Goal: Transaction & Acquisition: Purchase product/service

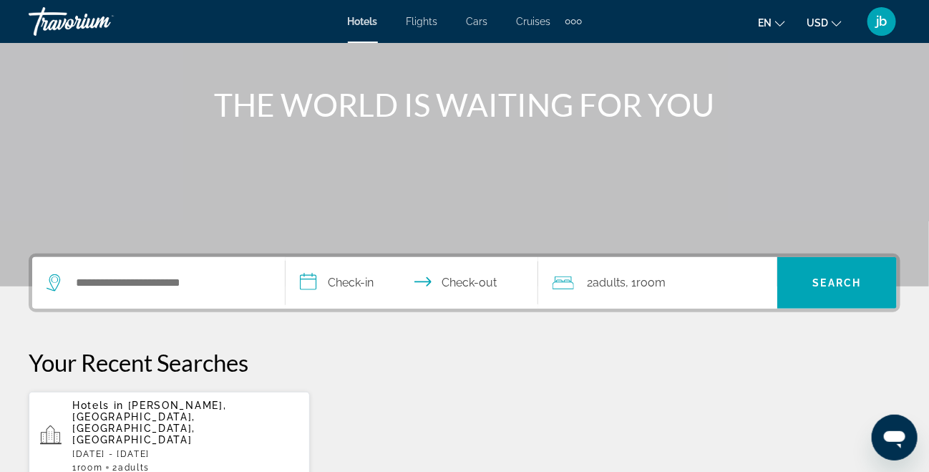
scroll to position [215, 0]
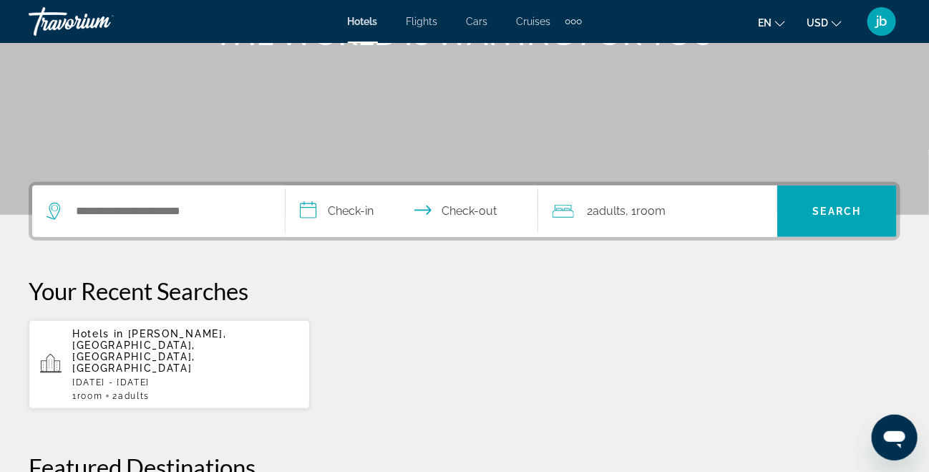
click at [208, 353] on div "Hotels in [GEOGRAPHIC_DATA], [GEOGRAPHIC_DATA], [GEOGRAPHIC_DATA], [GEOGRAPHIC_…" at bounding box center [185, 364] width 226 height 73
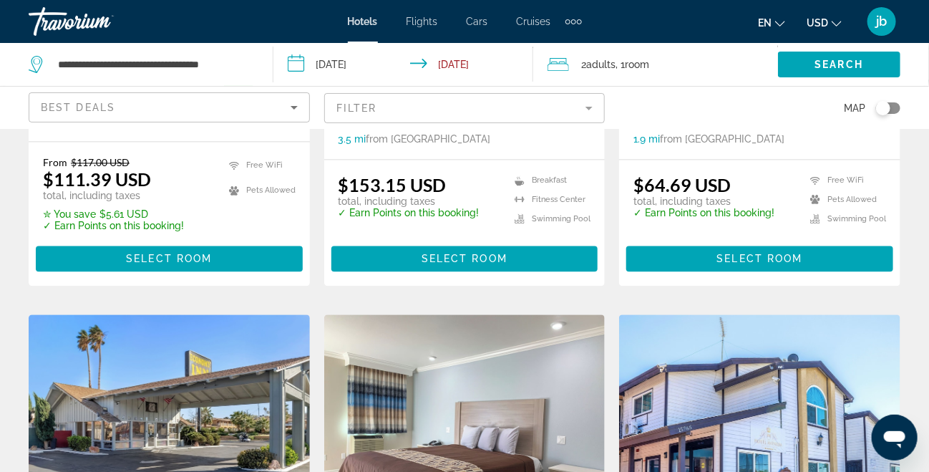
scroll to position [1146, 0]
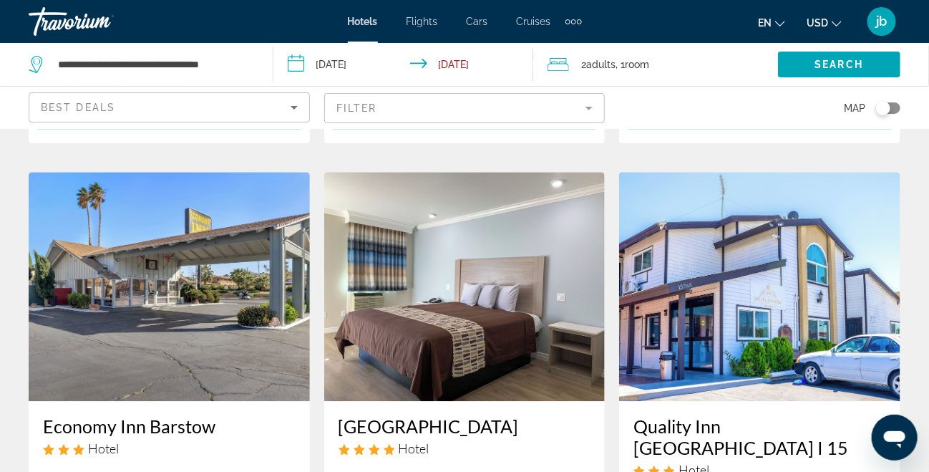
click at [763, 326] on img "Main content" at bounding box center [759, 286] width 281 height 229
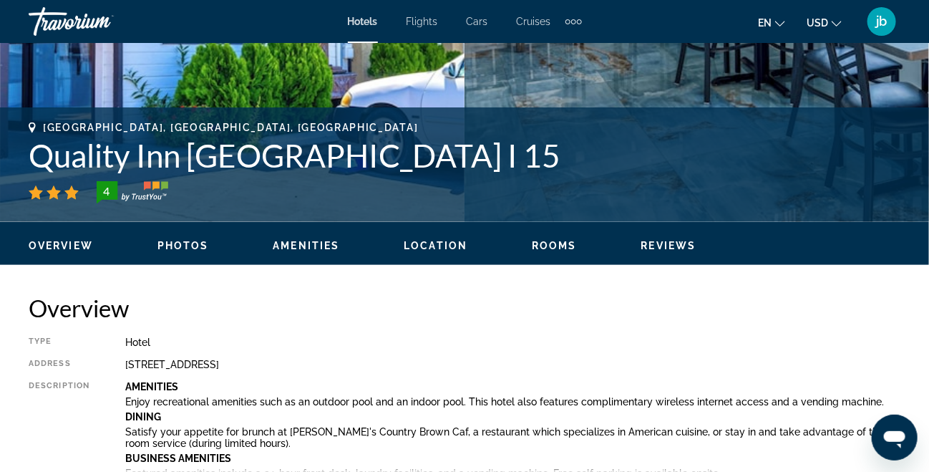
scroll to position [430, 0]
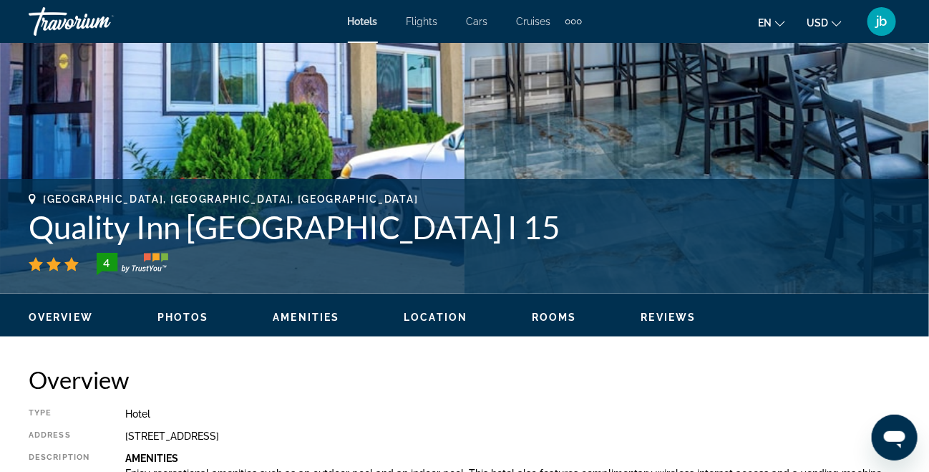
click at [554, 316] on span "Rooms" at bounding box center [554, 316] width 45 height 11
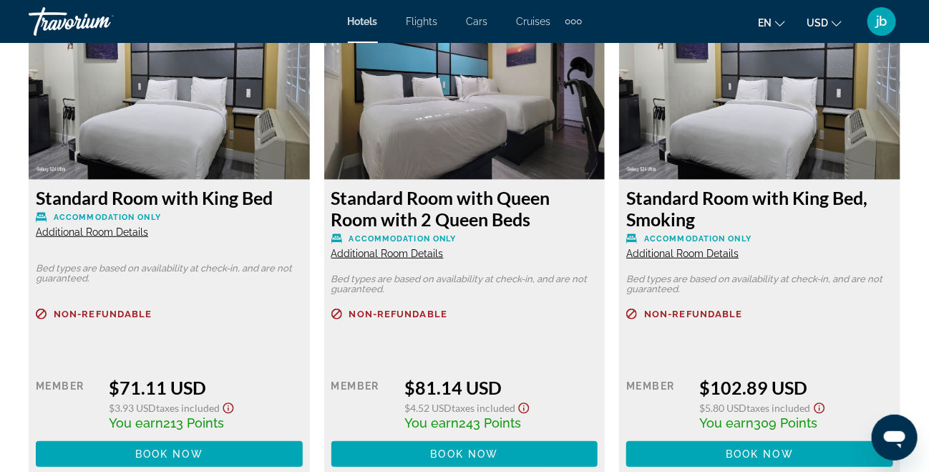
scroll to position [2349, 0]
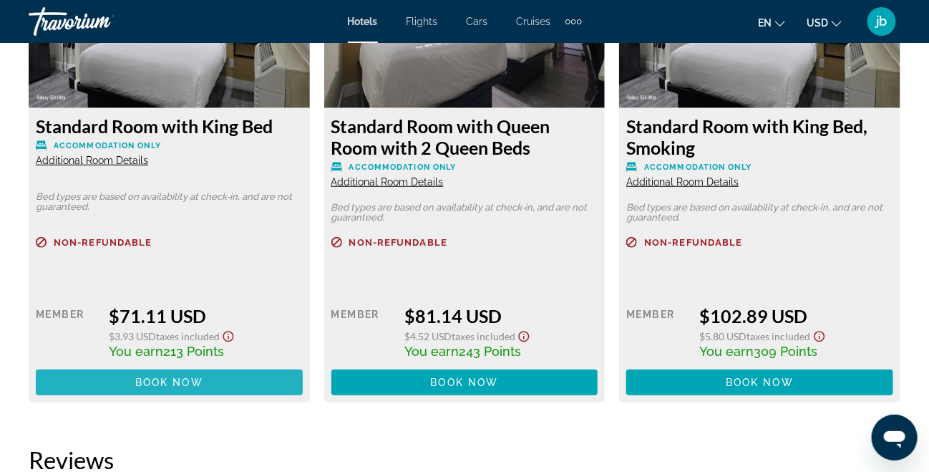
click at [181, 380] on span "Book now" at bounding box center [169, 382] width 68 height 11
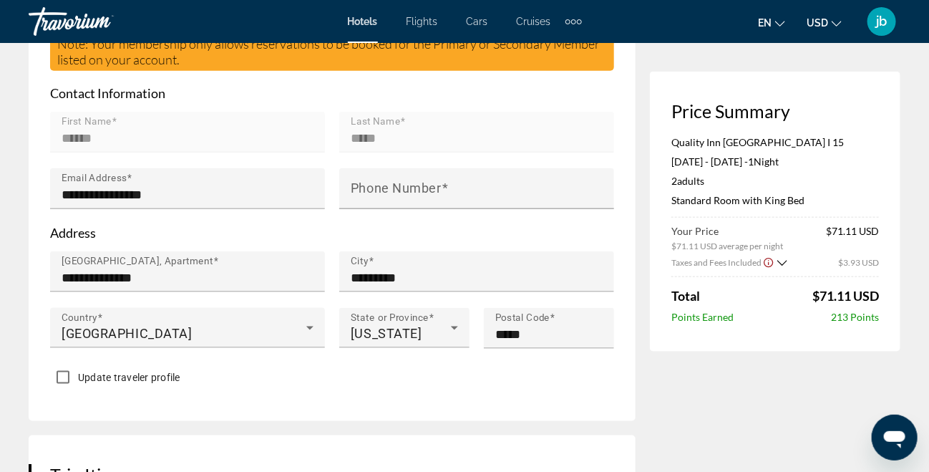
scroll to position [573, 0]
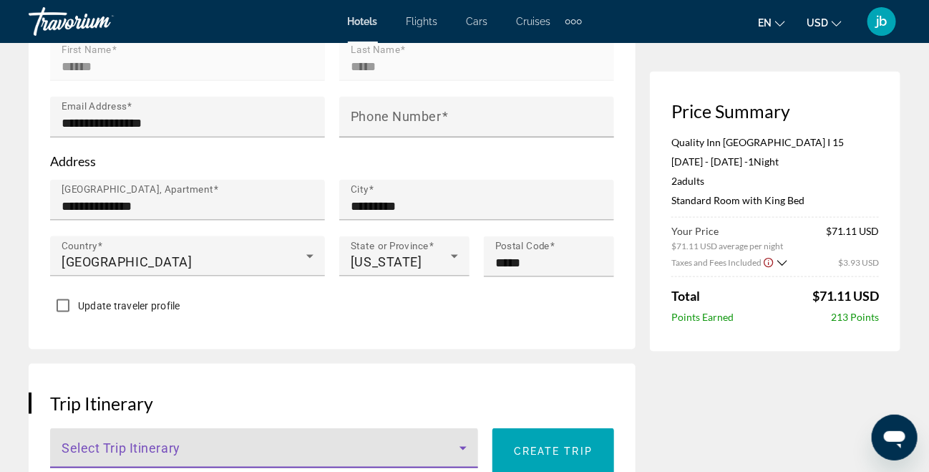
click at [461, 440] on icon "Main content" at bounding box center [463, 448] width 17 height 17
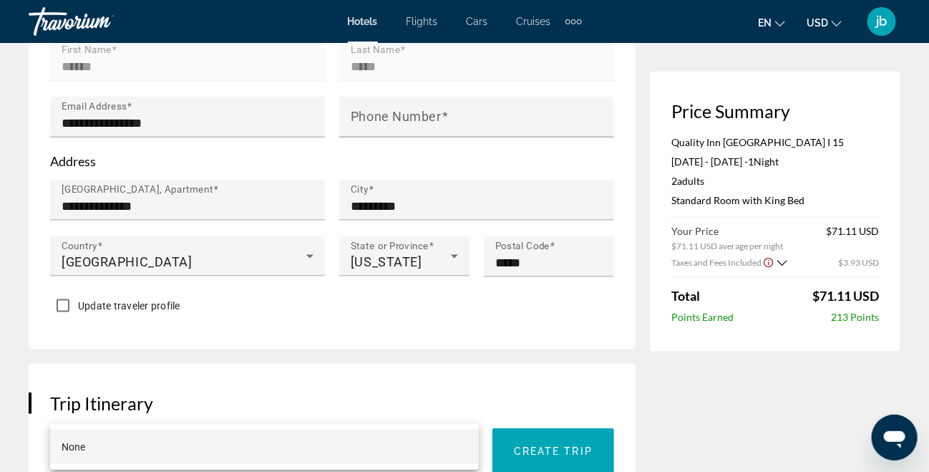
click at [536, 412] on div at bounding box center [464, 236] width 929 height 472
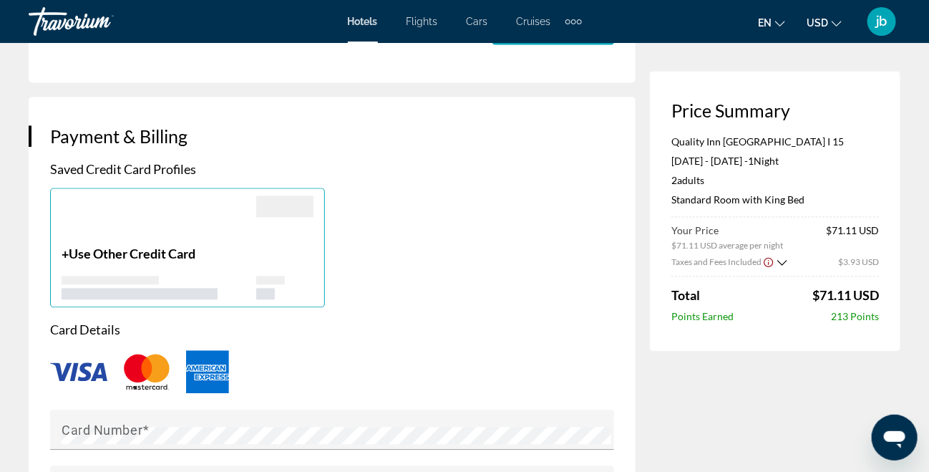
scroll to position [1146, 0]
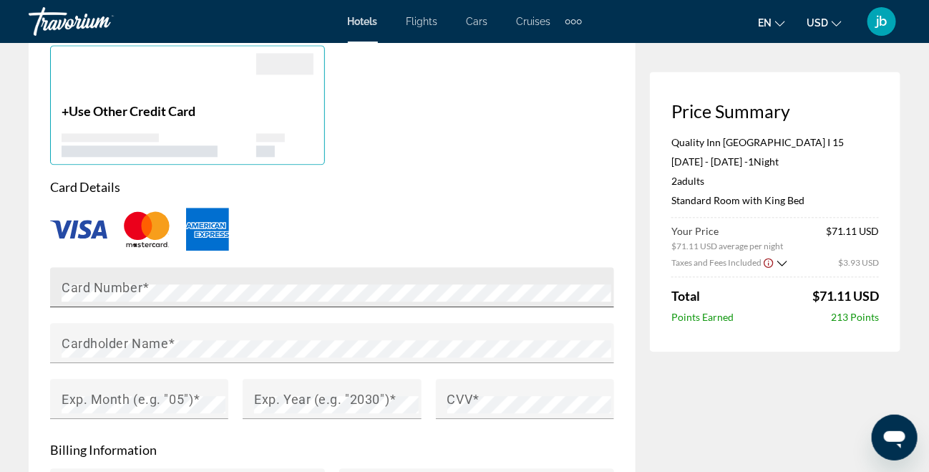
click at [140, 279] on mat-label "Card Number" at bounding box center [102, 286] width 81 height 15
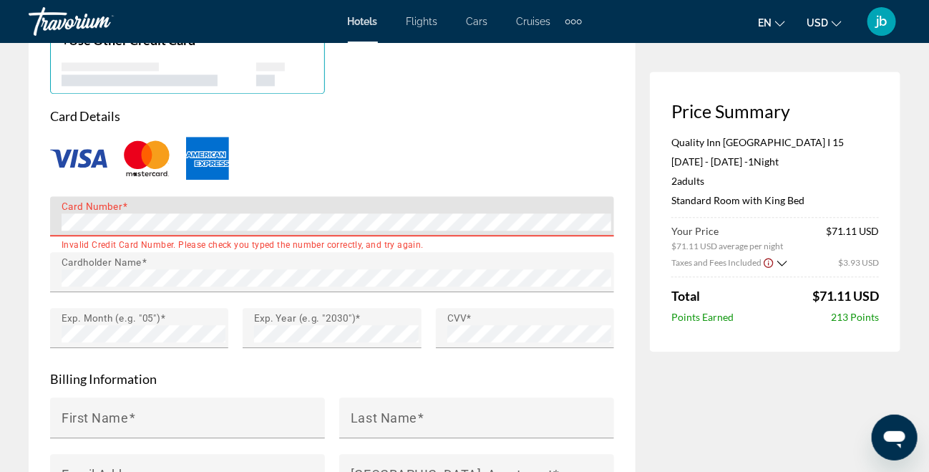
scroll to position [1432, 0]
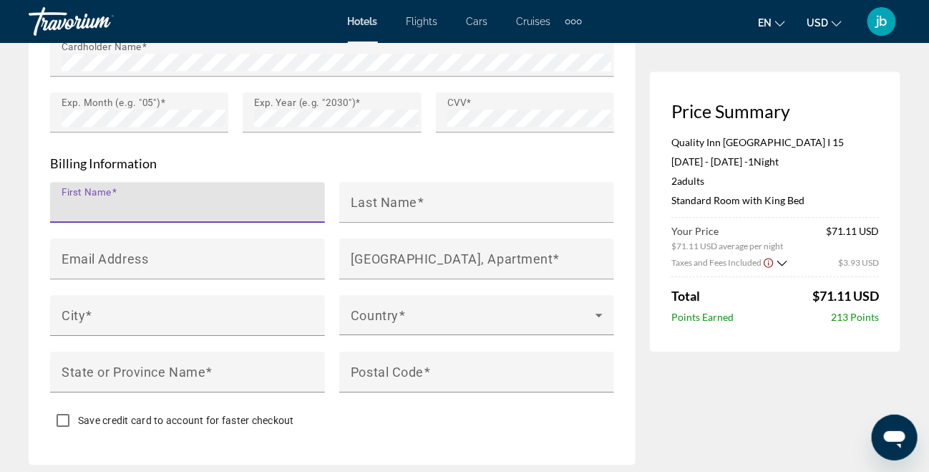
click at [208, 200] on input "First Name" at bounding box center [192, 208] width 261 height 17
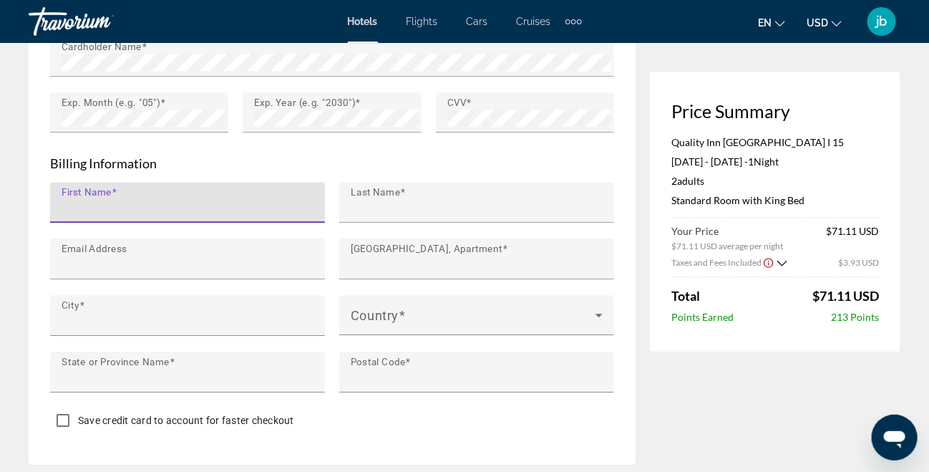
type input "******"
type input "*****"
type input "**********"
type input "*********"
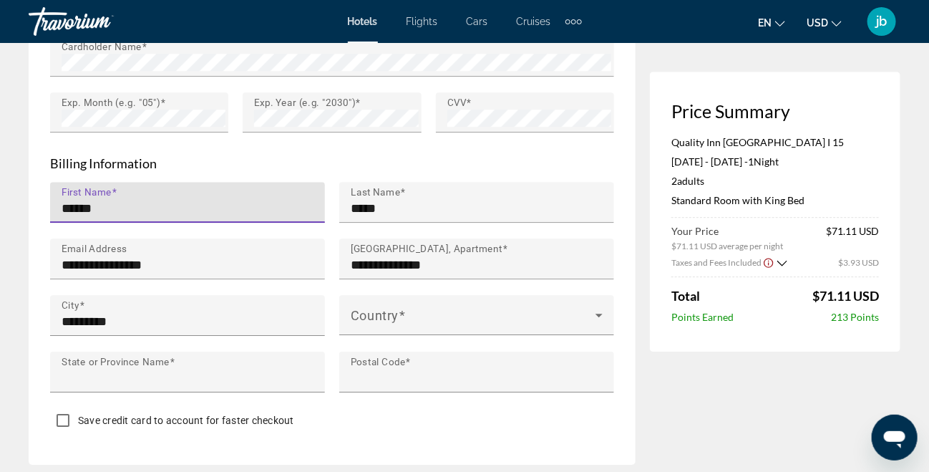
type input "**"
type input "*****"
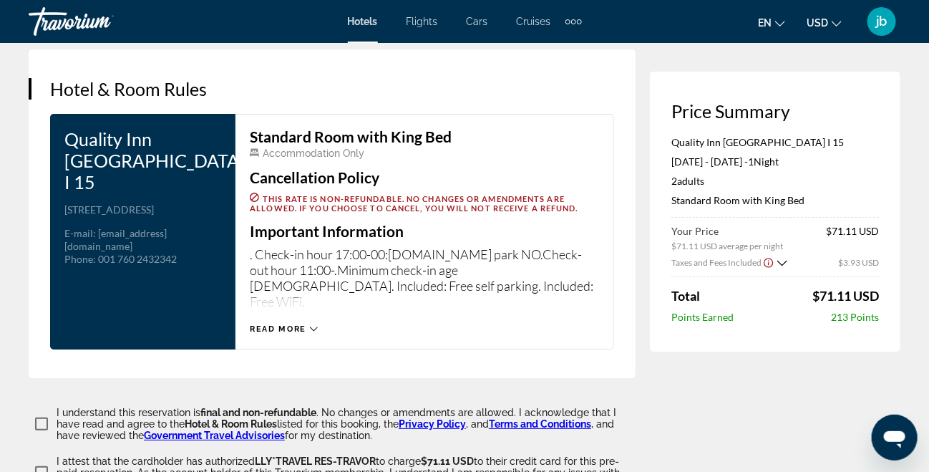
scroll to position [2076, 0]
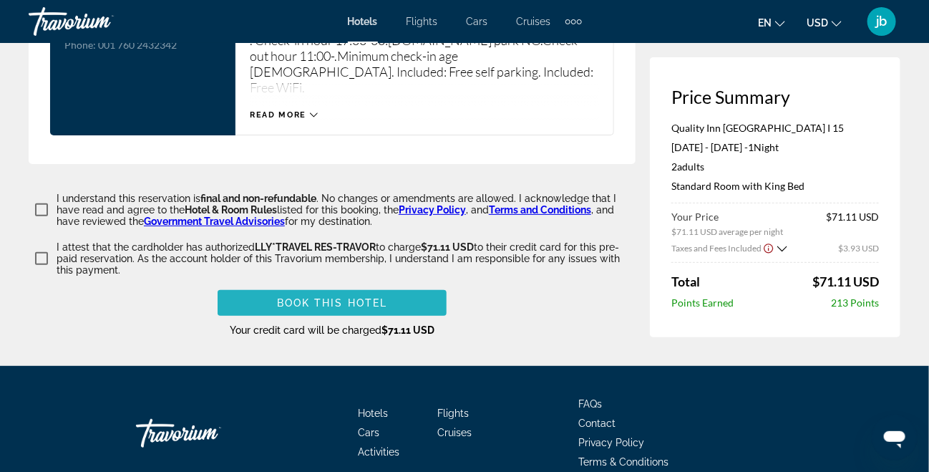
click at [350, 297] on span "Book this hotel" at bounding box center [332, 302] width 111 height 11
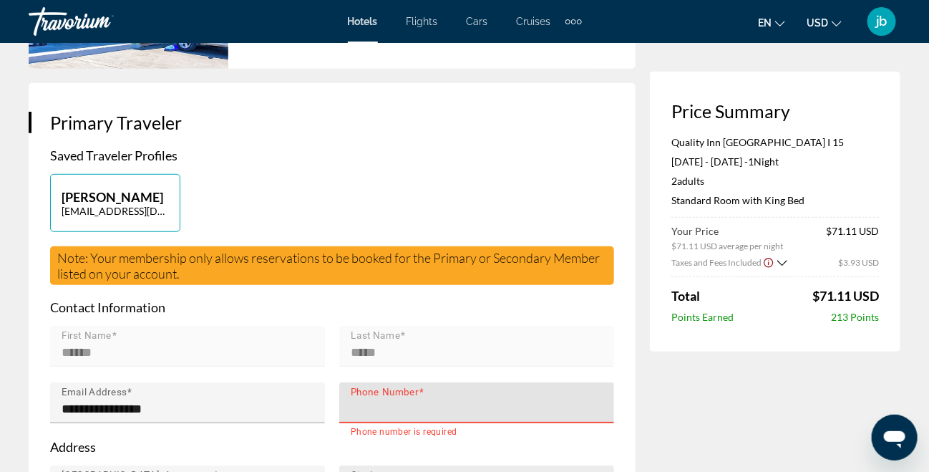
scroll to position [359, 0]
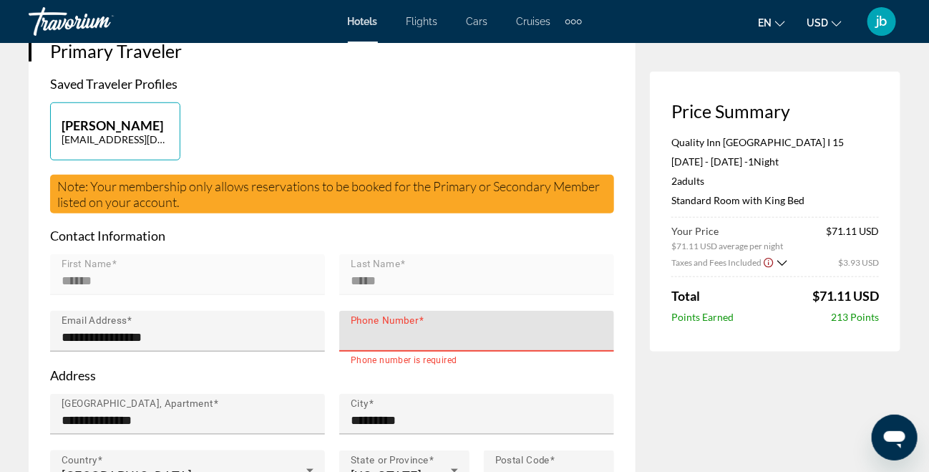
click at [381, 329] on input "Phone Number" at bounding box center [481, 337] width 261 height 17
type input "**********"
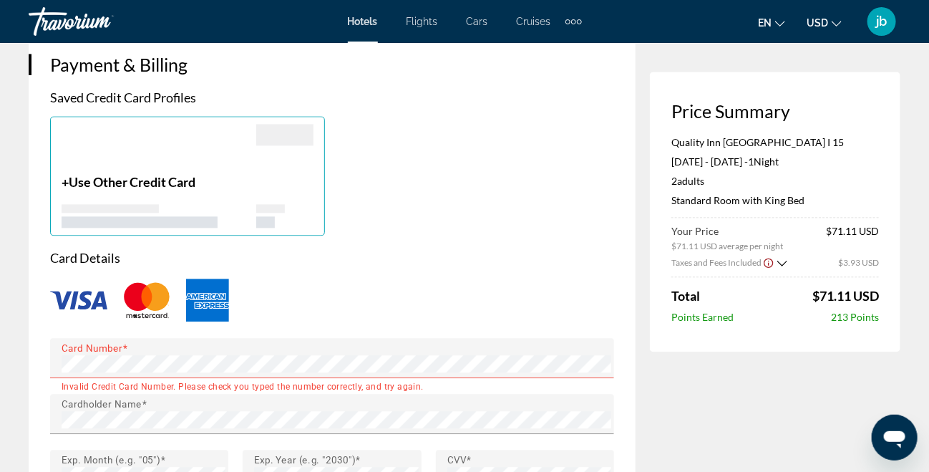
scroll to position [1218, 0]
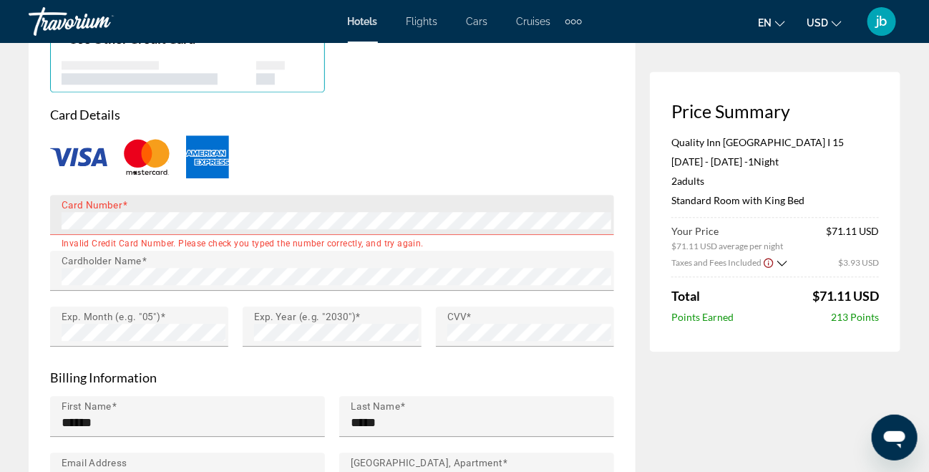
click at [190, 195] on div "Card Number" at bounding box center [337, 215] width 550 height 40
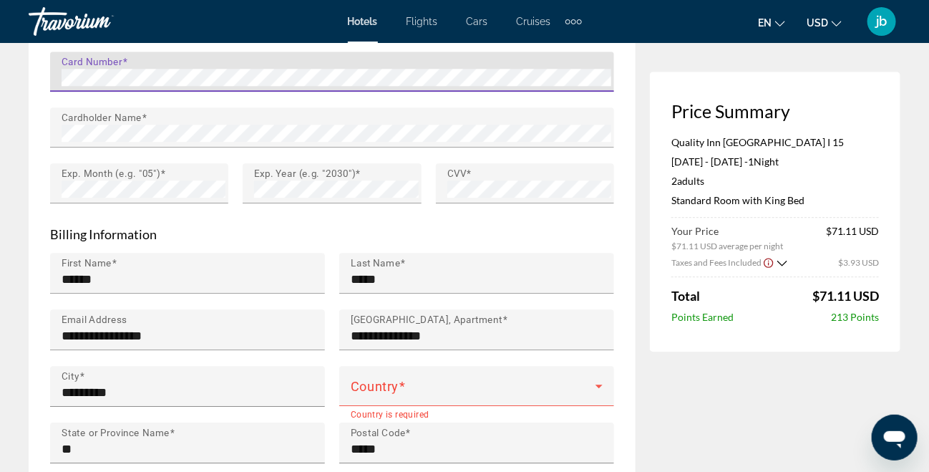
scroll to position [1433, 0]
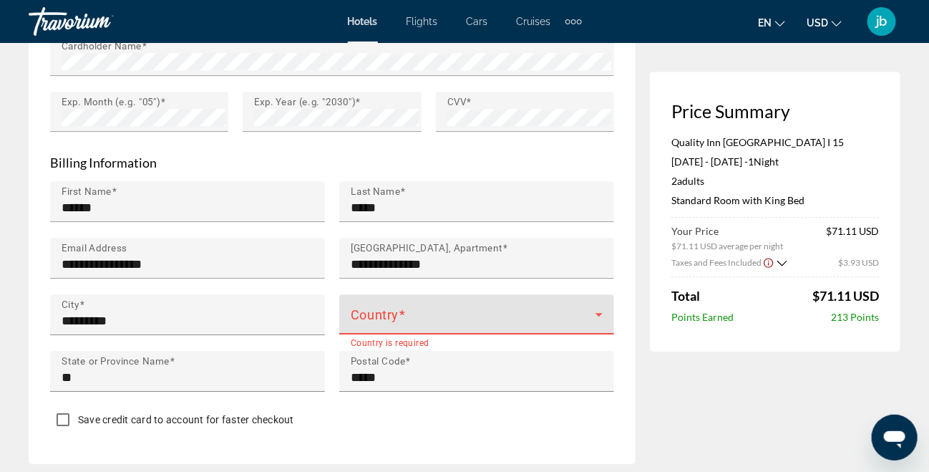
click at [600, 313] on icon "Main content" at bounding box center [599, 315] width 7 height 4
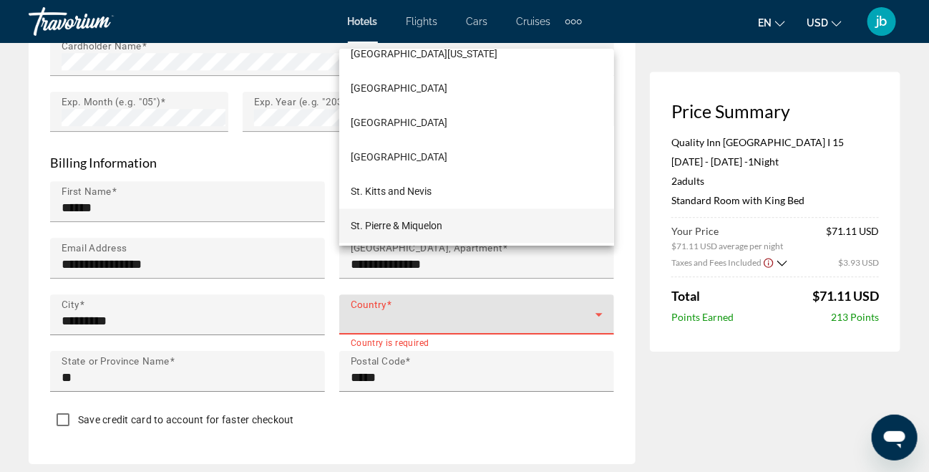
scroll to position [7273, 0]
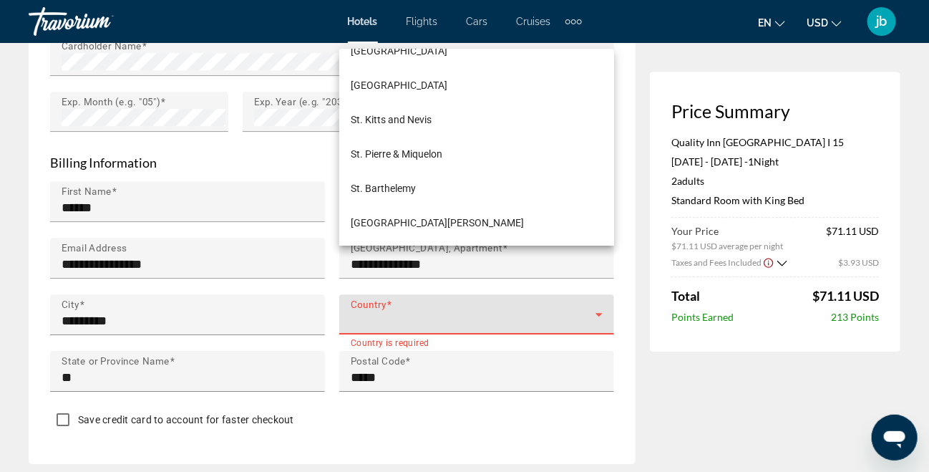
click at [475, 260] on div at bounding box center [464, 236] width 929 height 472
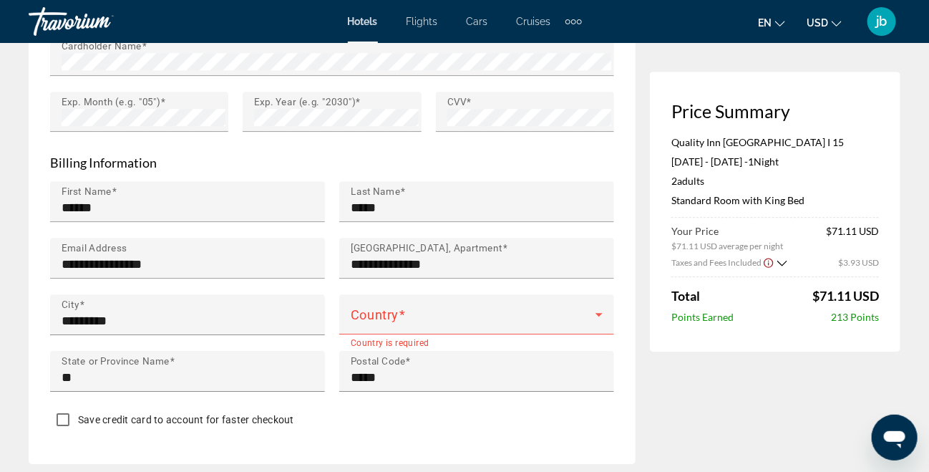
click at [475, 294] on div "Country" at bounding box center [477, 314] width 252 height 40
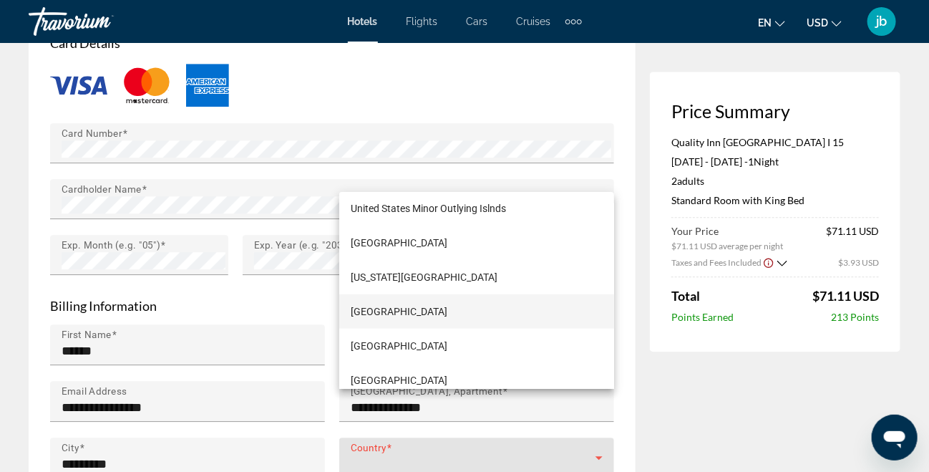
scroll to position [8287, 0]
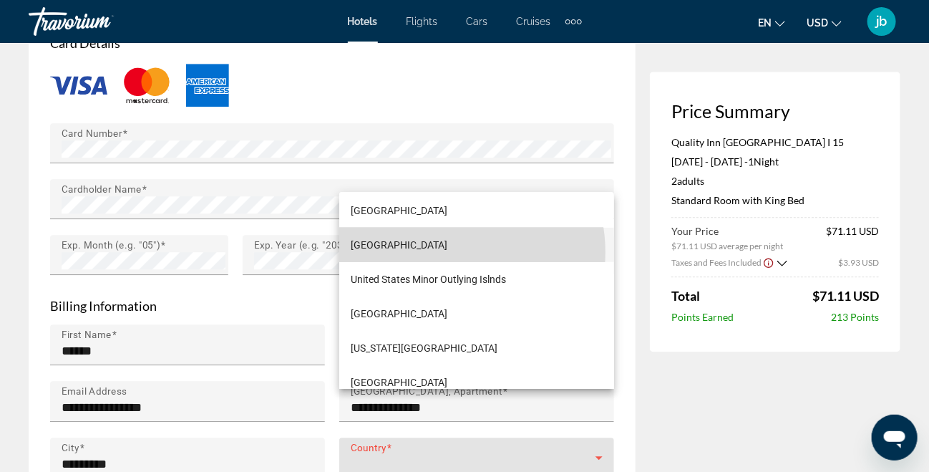
click at [448, 251] on span "[GEOGRAPHIC_DATA]" at bounding box center [399, 244] width 97 height 17
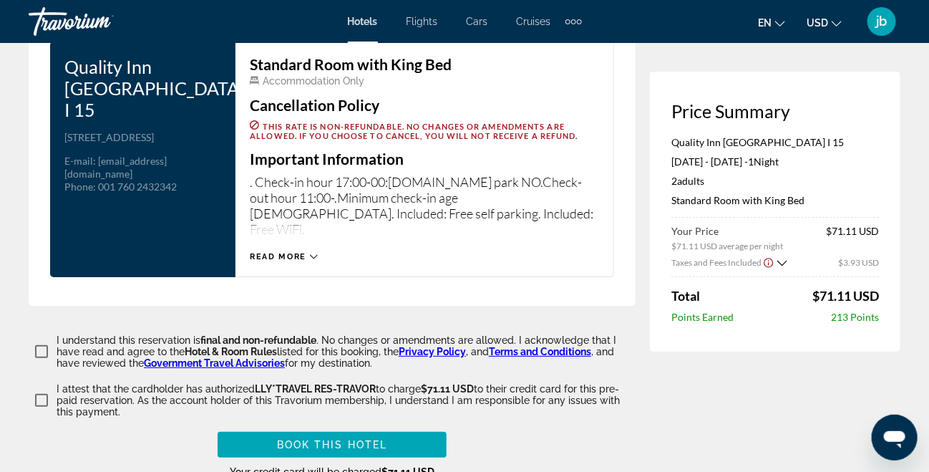
scroll to position [1862, 0]
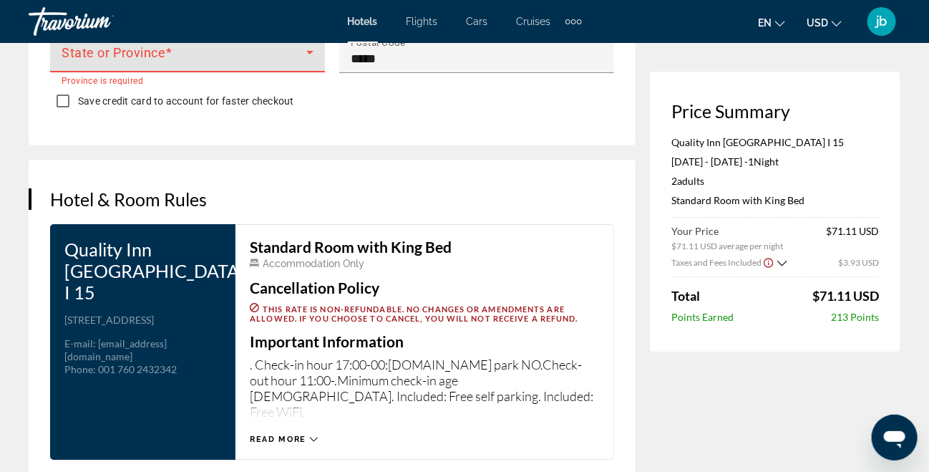
scroll to position [1895, 0]
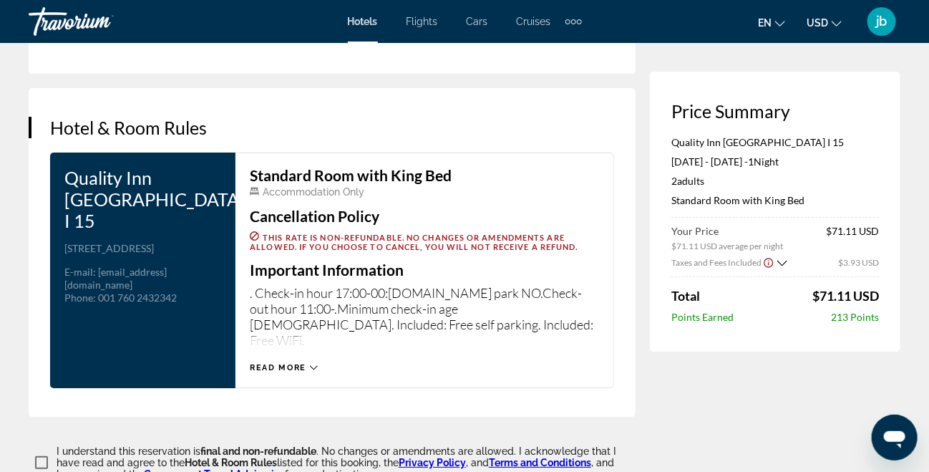
scroll to position [1966, 0]
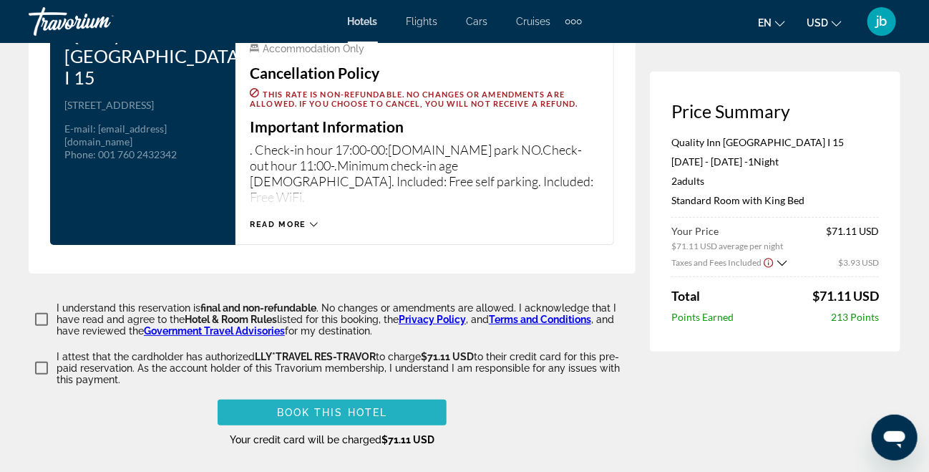
click at [391, 395] on span "Main content" at bounding box center [332, 412] width 229 height 34
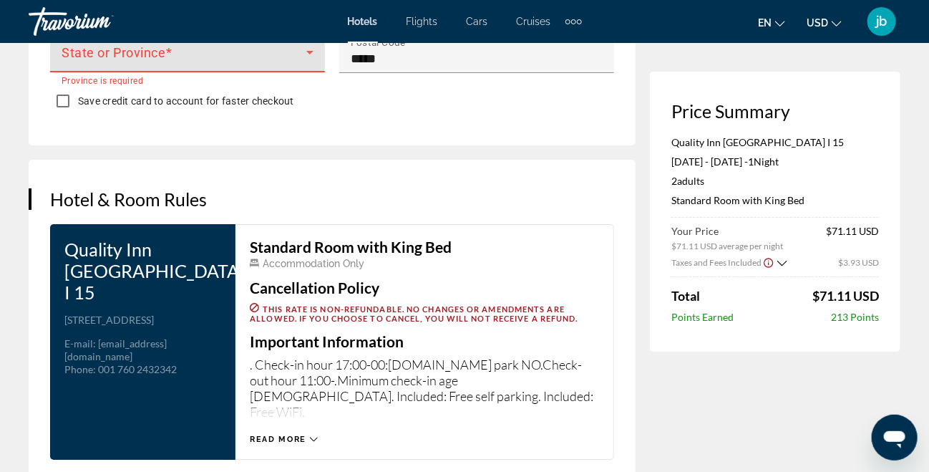
scroll to position [1608, 0]
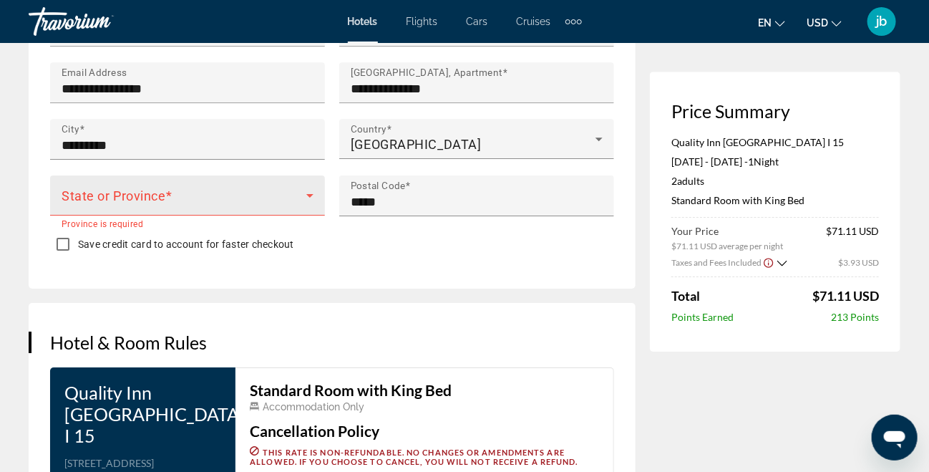
click at [311, 187] on icon "Main content" at bounding box center [309, 195] width 17 height 17
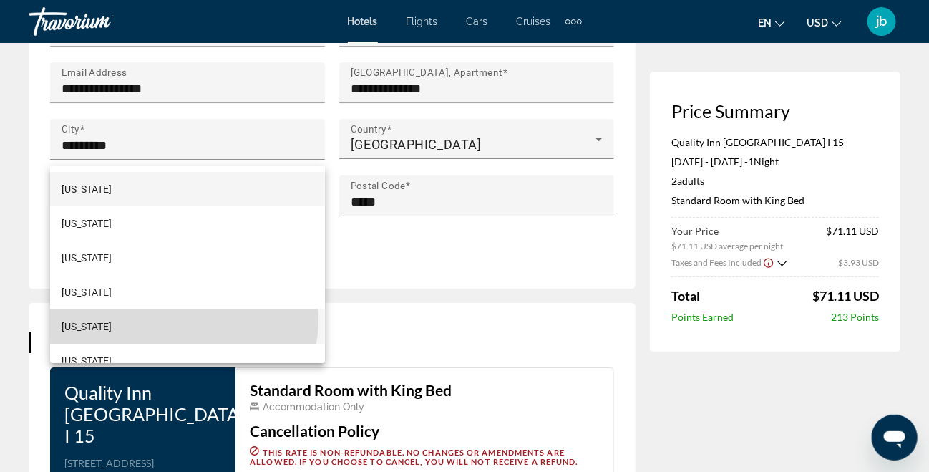
click at [183, 319] on mat-option "[US_STATE]" at bounding box center [187, 326] width 275 height 34
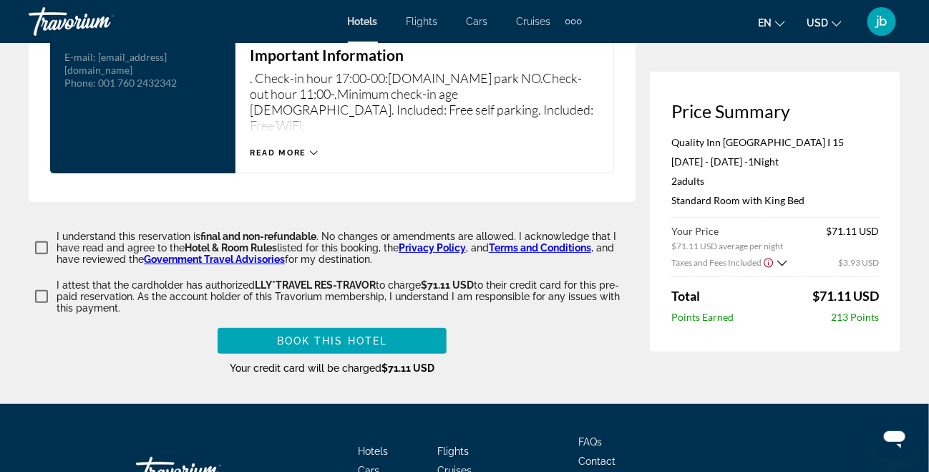
scroll to position [2079, 0]
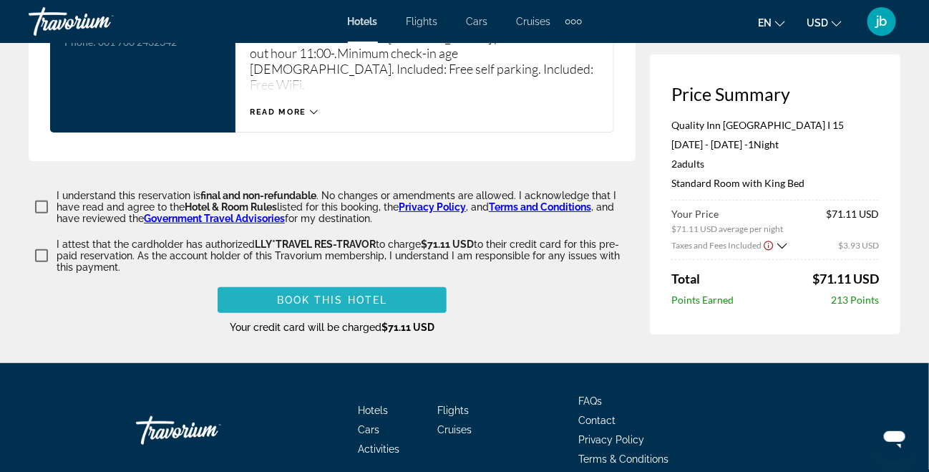
click at [281, 294] on span "Book this hotel" at bounding box center [332, 299] width 111 height 11
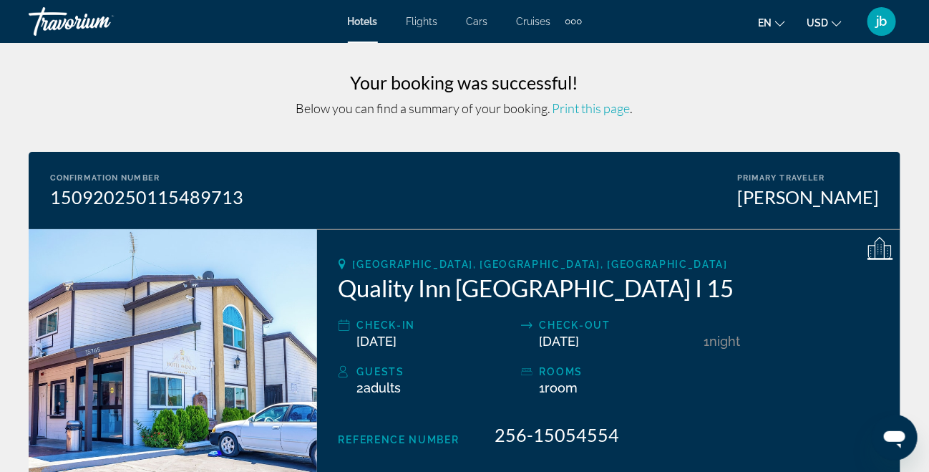
click at [531, 21] on span "Cruises" at bounding box center [534, 21] width 34 height 11
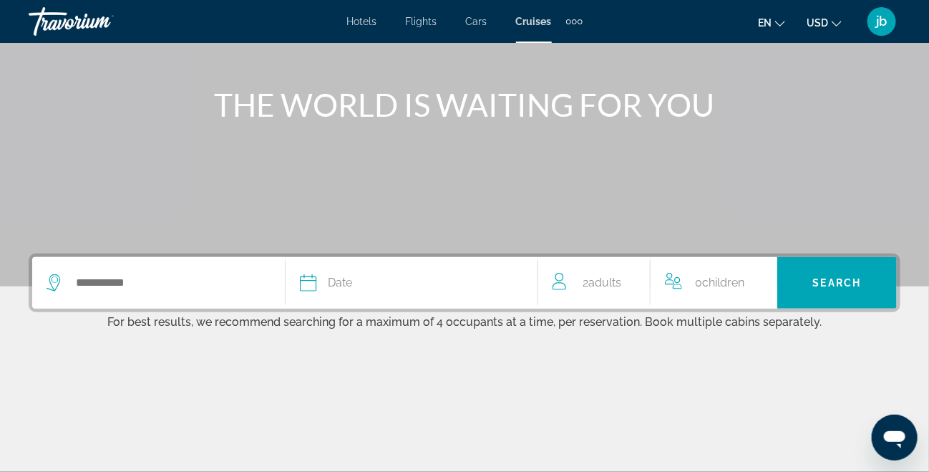
scroll to position [286, 0]
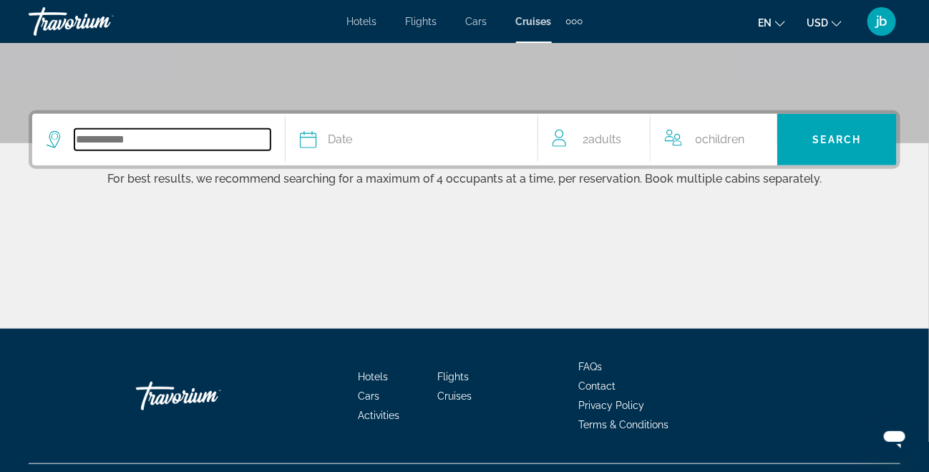
click at [95, 133] on input "Search widget" at bounding box center [172, 139] width 196 height 21
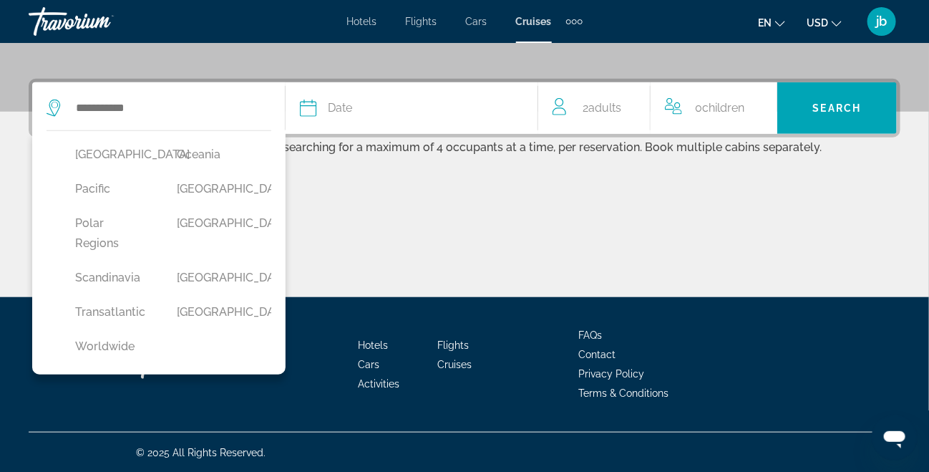
scroll to position [355, 0]
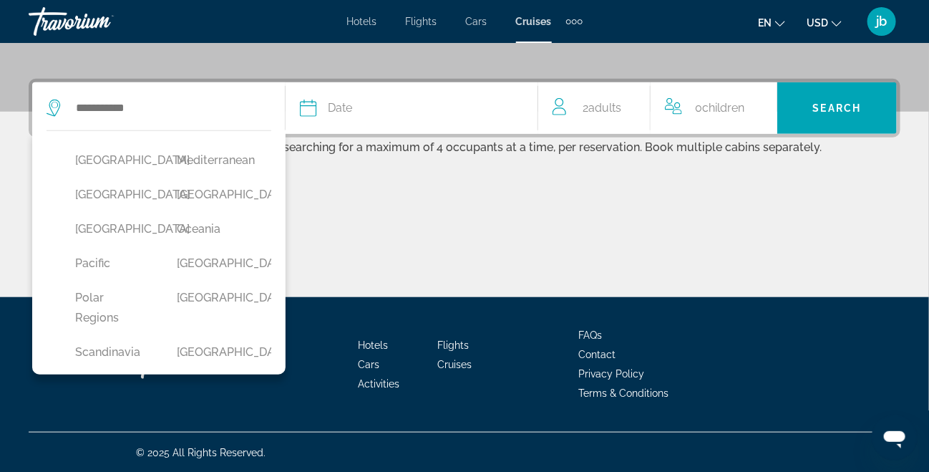
click at [293, 267] on div "Main content" at bounding box center [465, 243] width 872 height 107
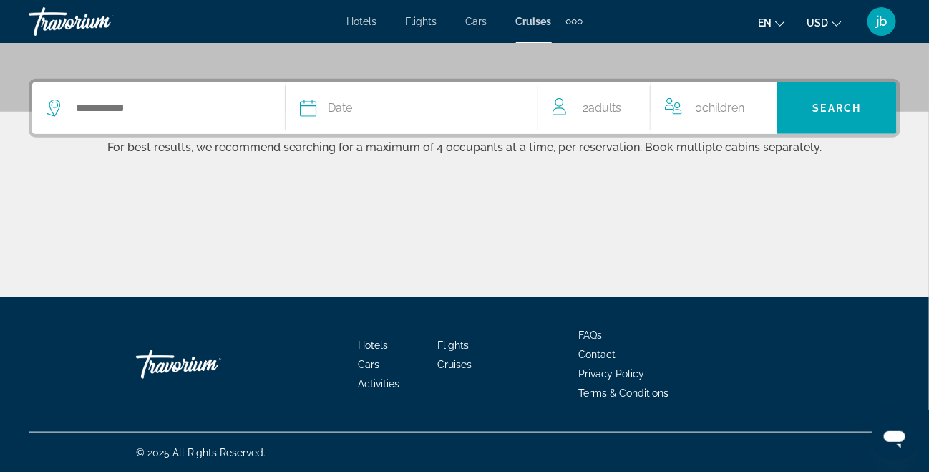
scroll to position [0, 0]
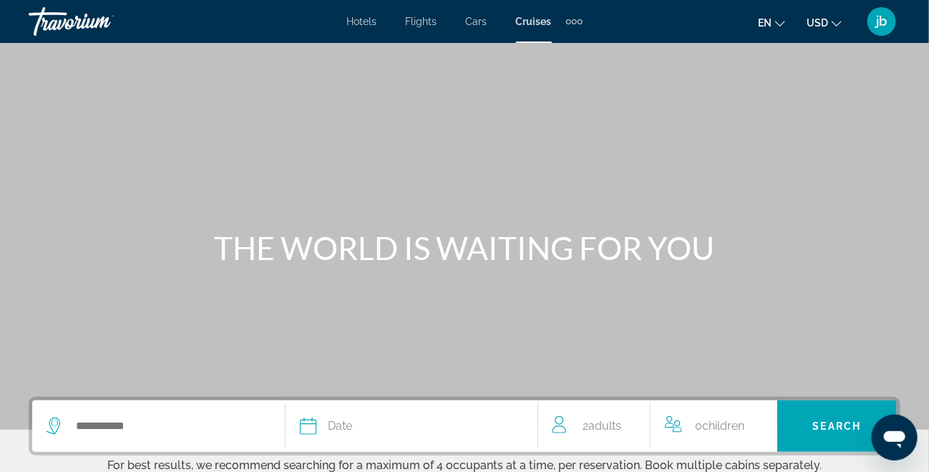
click at [360, 22] on span "Hotels" at bounding box center [362, 21] width 30 height 11
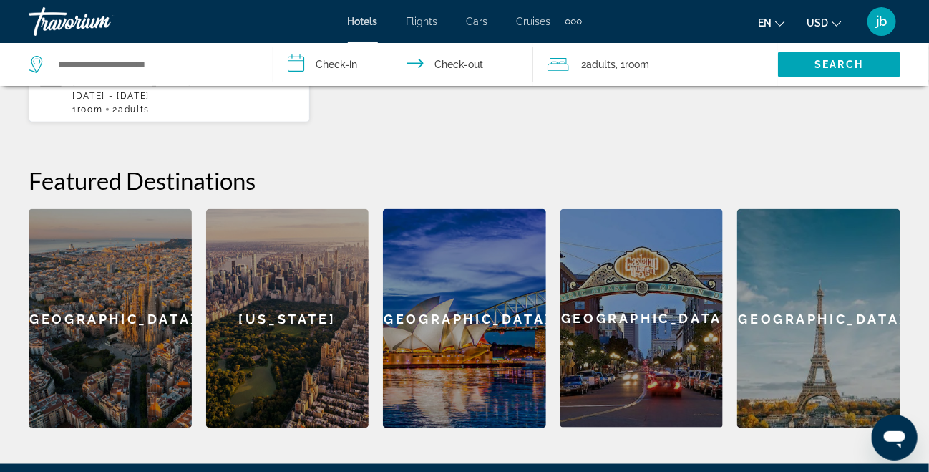
scroll to position [573, 0]
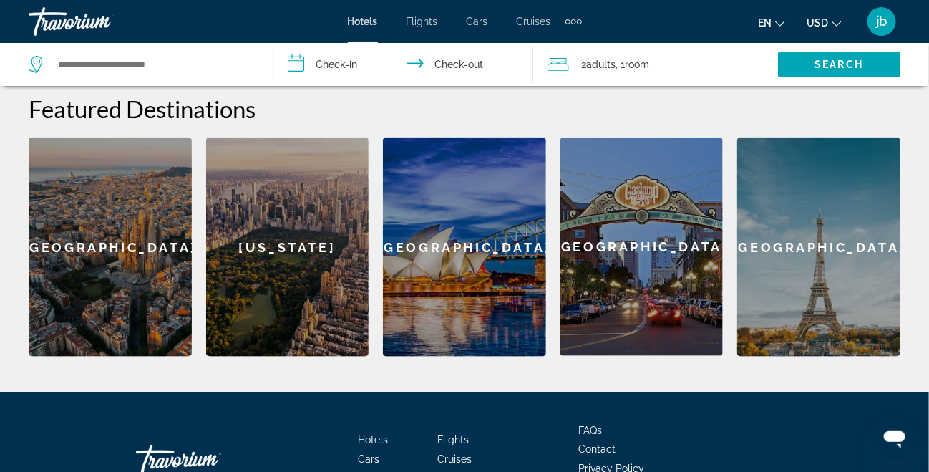
click at [630, 227] on div "[GEOGRAPHIC_DATA]" at bounding box center [642, 246] width 163 height 218
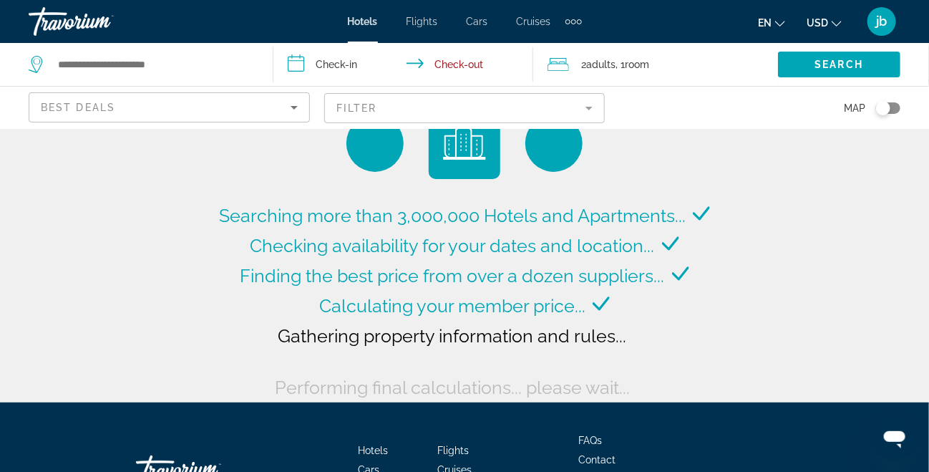
type input "**********"
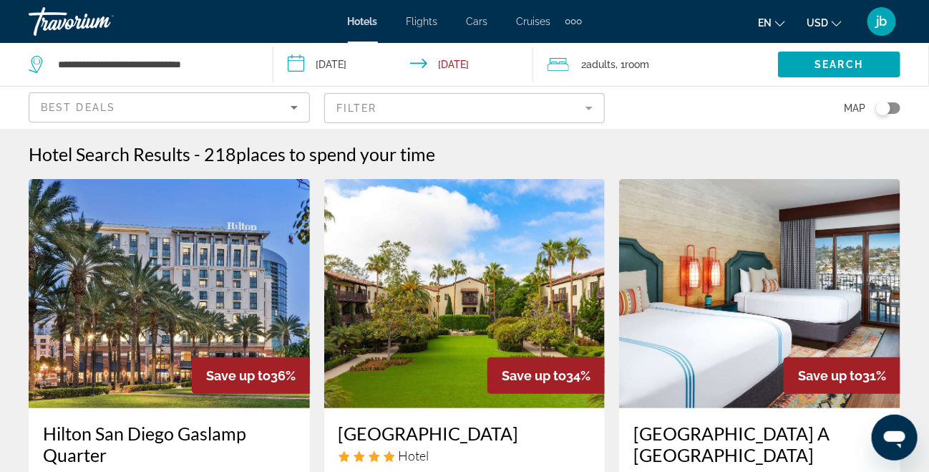
click at [578, 24] on div "Extra navigation items" at bounding box center [574, 21] width 16 height 21
click at [554, 44] on span "Activities" at bounding box center [550, 47] width 42 height 11
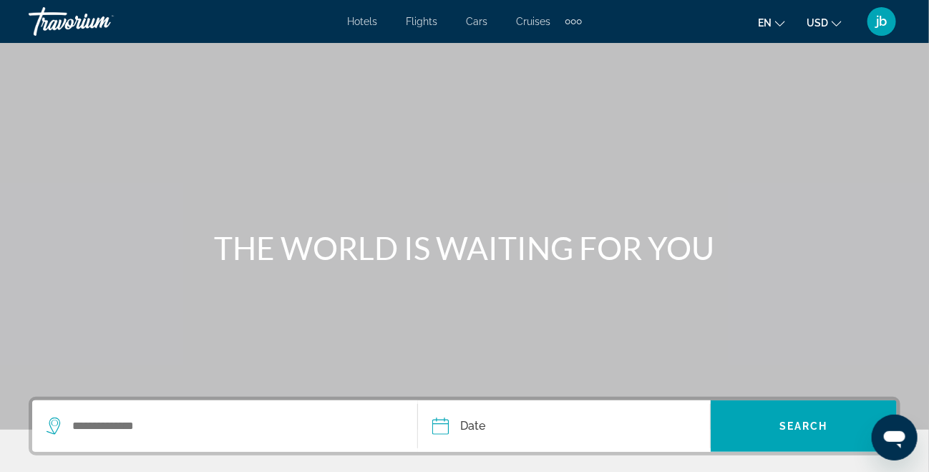
click at [886, 26] on span "jb" at bounding box center [882, 21] width 11 height 14
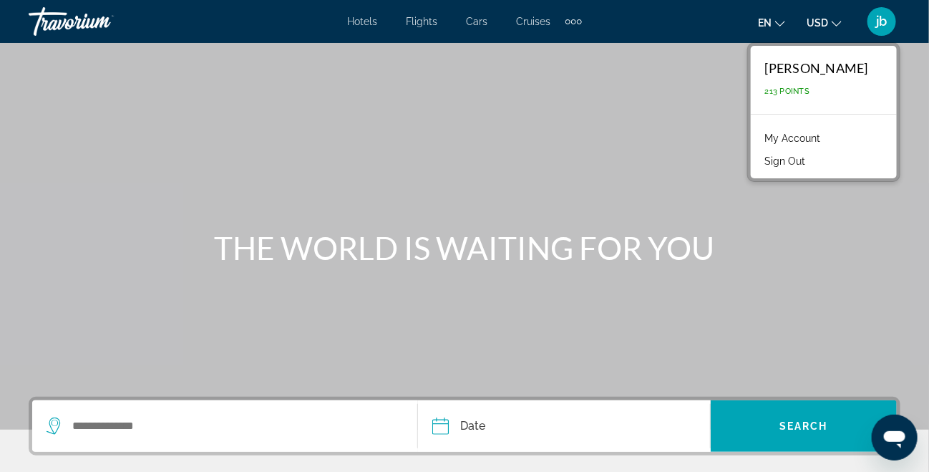
click at [828, 136] on link "My Account" at bounding box center [793, 138] width 70 height 19
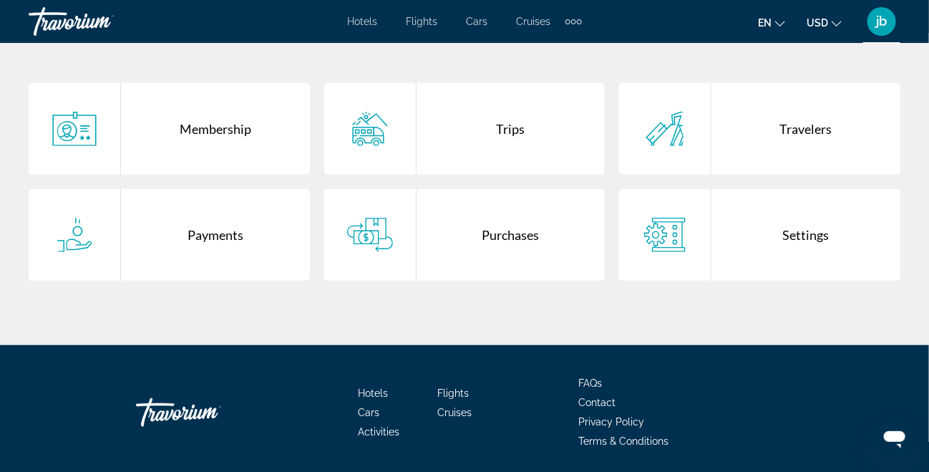
scroll to position [334, 0]
